Goal: Go to known website: Access a specific website the user already knows

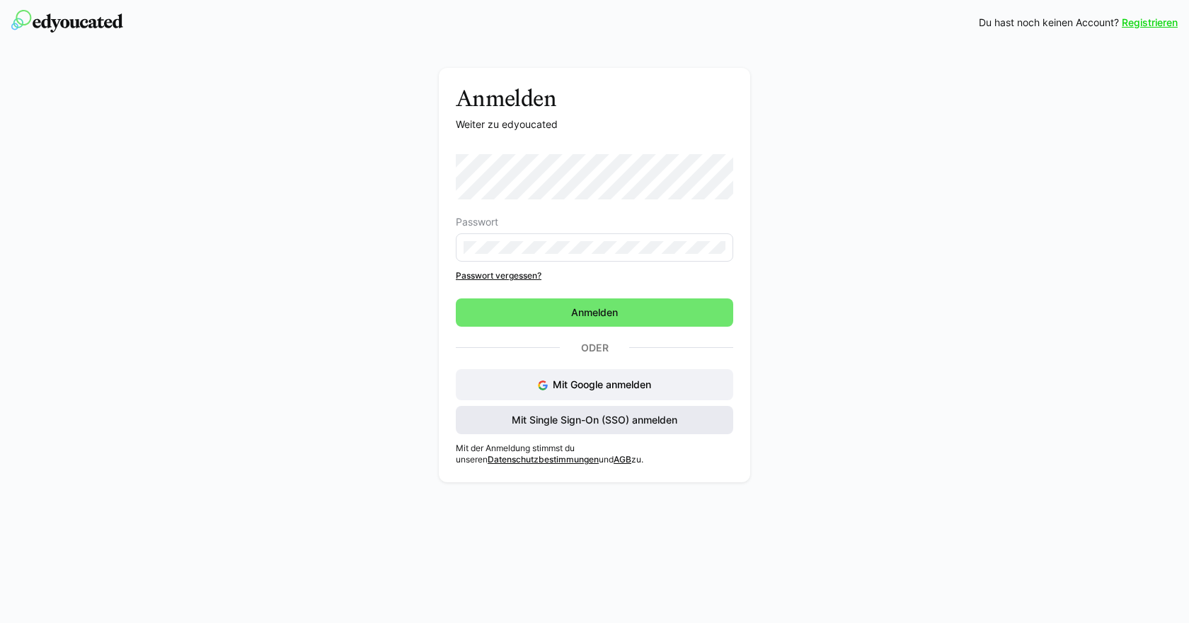
click at [601, 422] on span "Mit Single Sign-On (SSO) anmelden" at bounding box center [595, 420] width 170 height 14
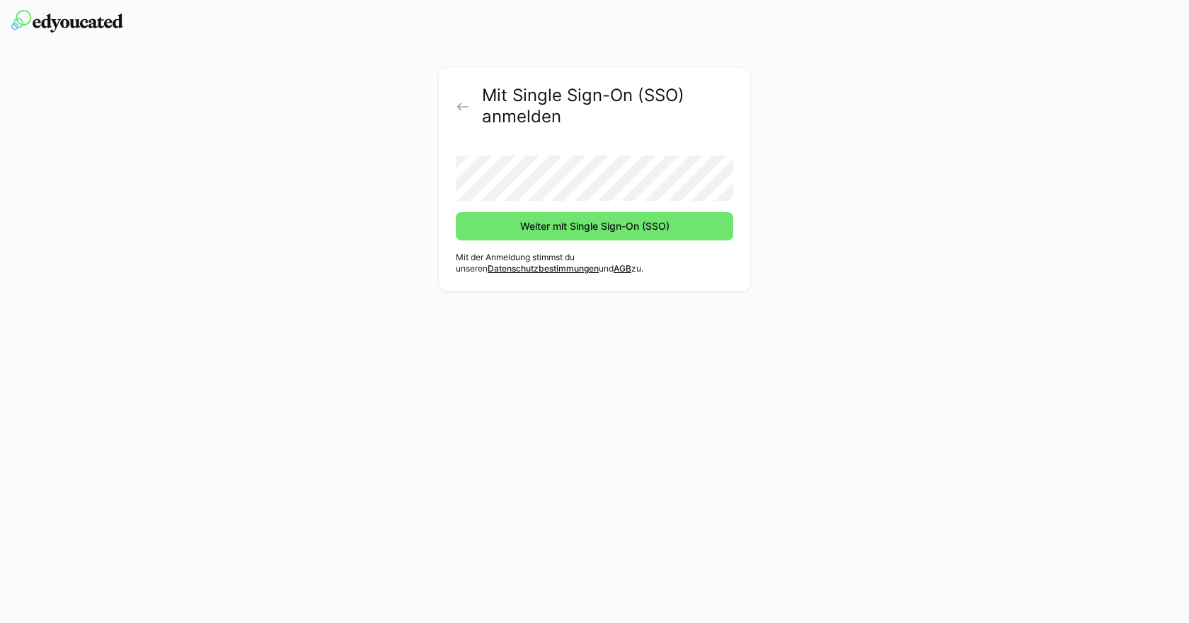
click at [461, 107] on eds-icon at bounding box center [463, 107] width 14 height 14
